Goal: Transaction & Acquisition: Purchase product/service

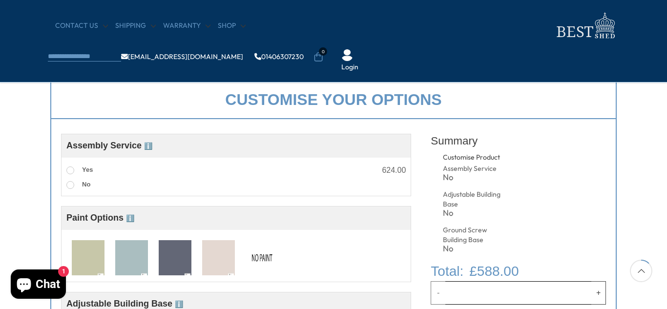
scroll to position [335, 0]
click at [70, 172] on span at bounding box center [70, 170] width 8 height 8
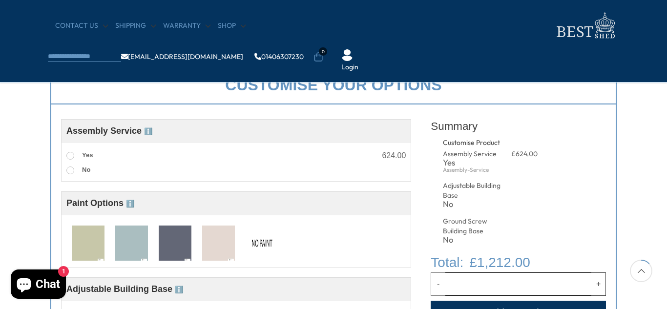
scroll to position [355, 0]
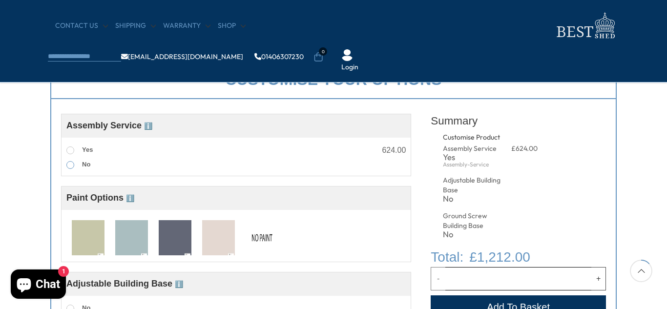
click at [71, 167] on span at bounding box center [70, 165] width 8 height 8
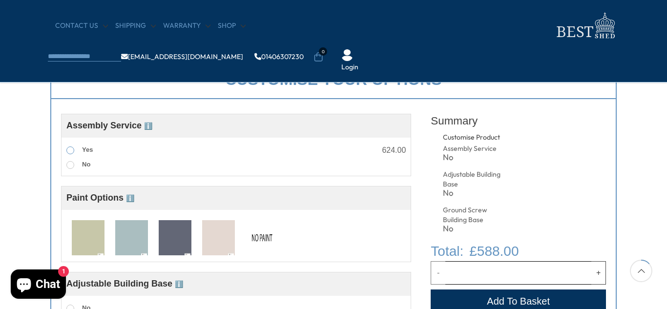
click at [70, 153] on span at bounding box center [70, 150] width 8 height 8
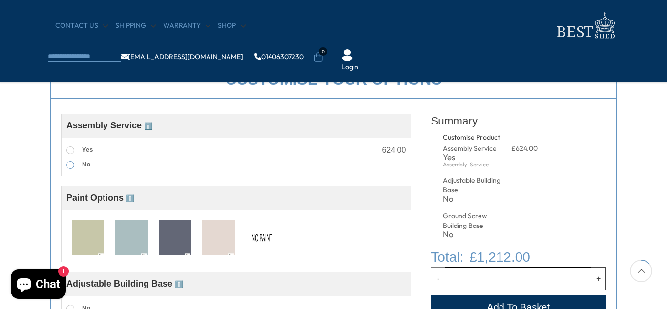
click at [70, 167] on span at bounding box center [70, 165] width 8 height 8
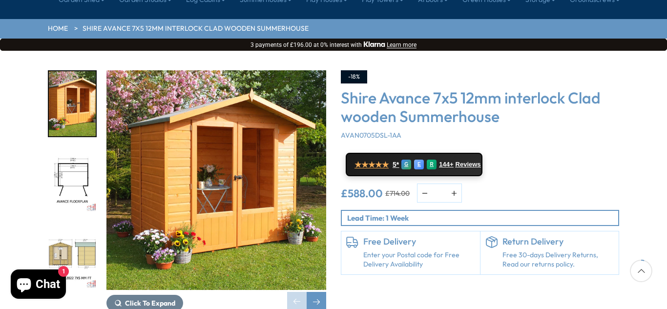
scroll to position [118, 0]
